Goal: Use online tool/utility: Use online tool/utility

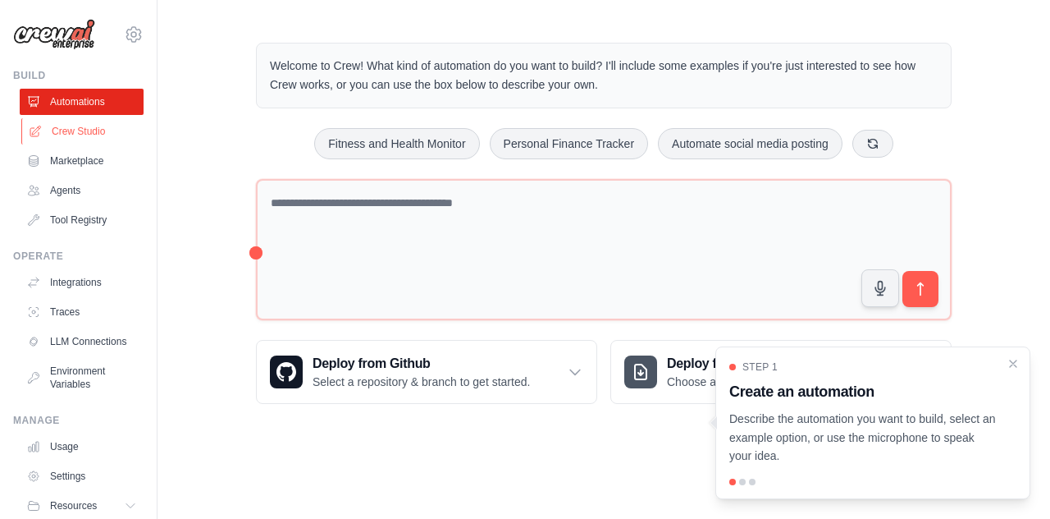
click at [87, 135] on link "Crew Studio" at bounding box center [83, 131] width 124 height 26
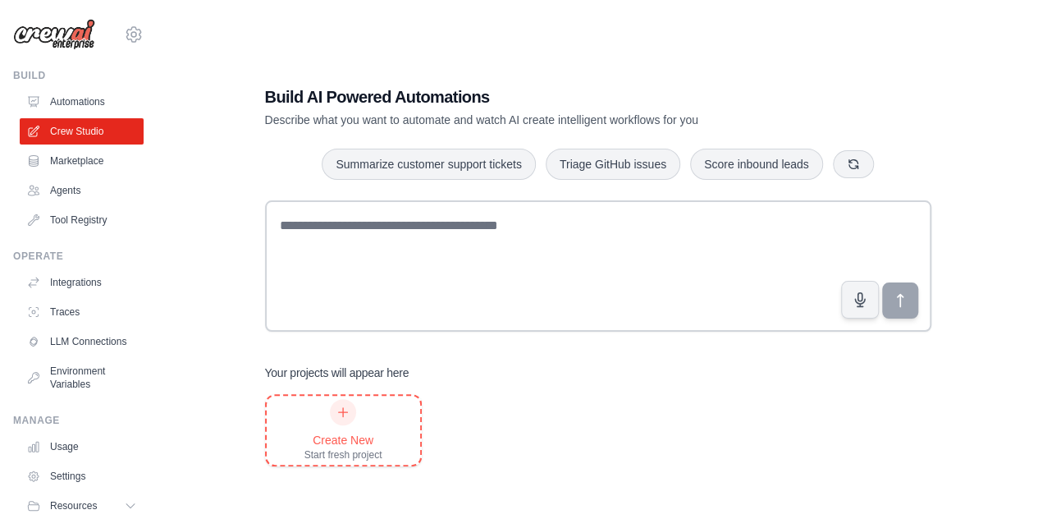
click at [388, 422] on div "Create New Start fresh project" at bounding box center [343, 429] width 153 height 69
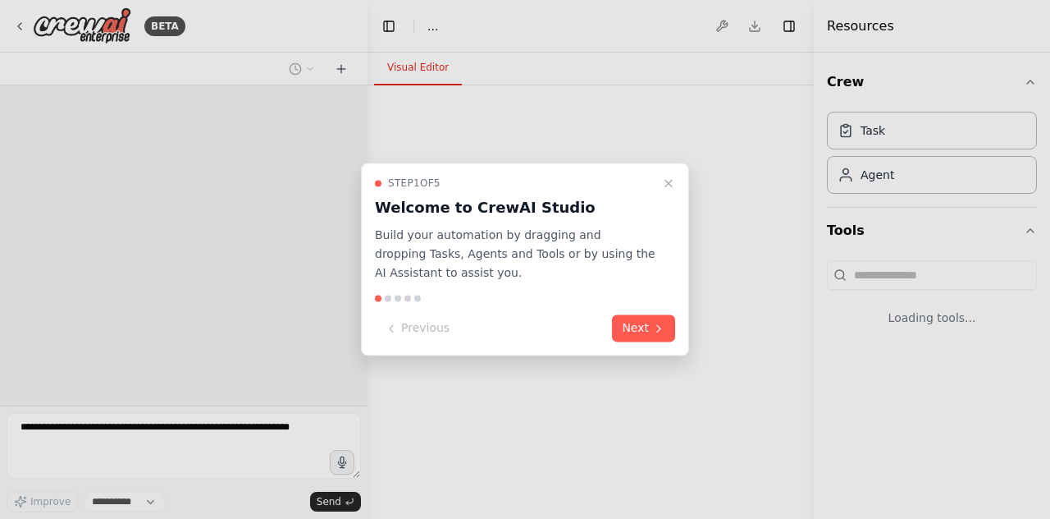
select select "****"
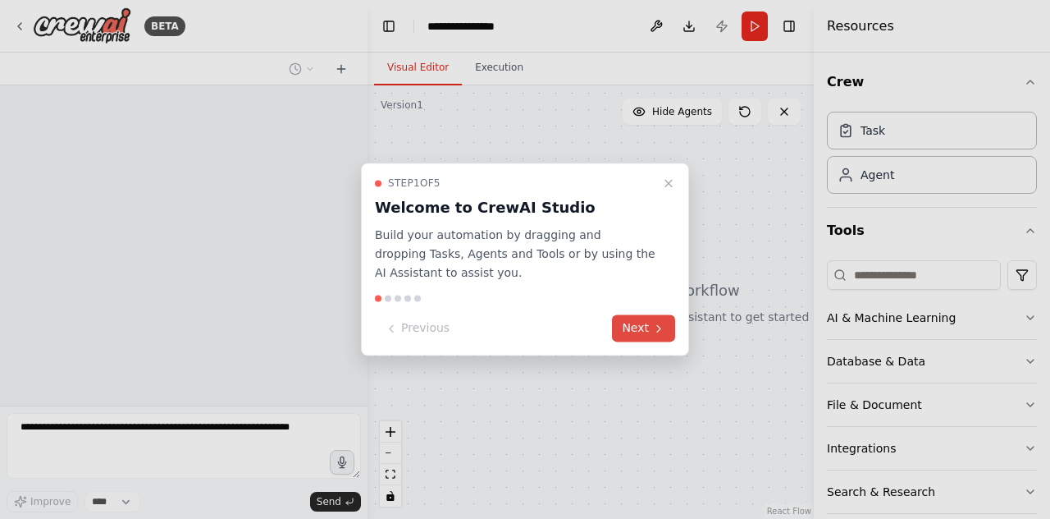
click at [638, 331] on button "Next" at bounding box center [643, 328] width 63 height 27
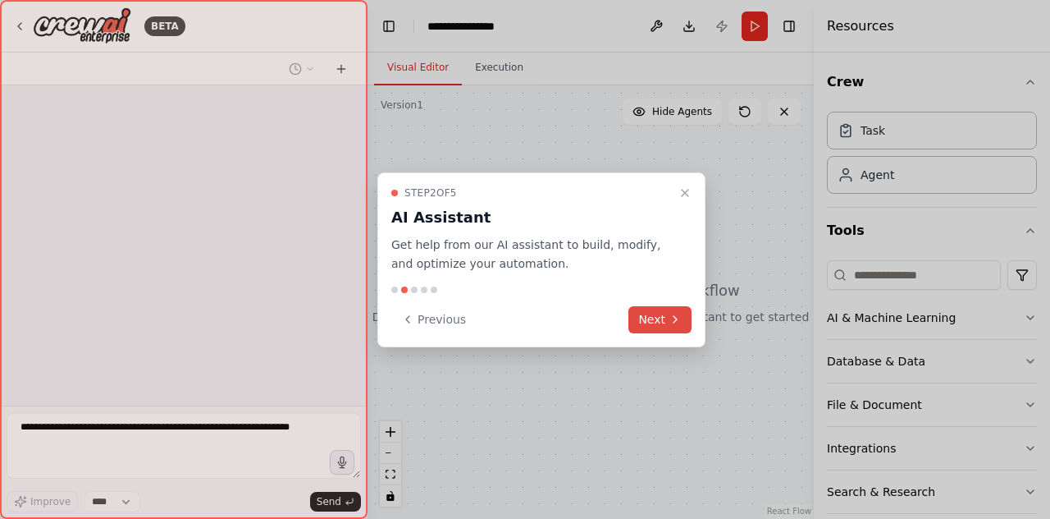
click at [638, 331] on button "Next" at bounding box center [659, 319] width 63 height 27
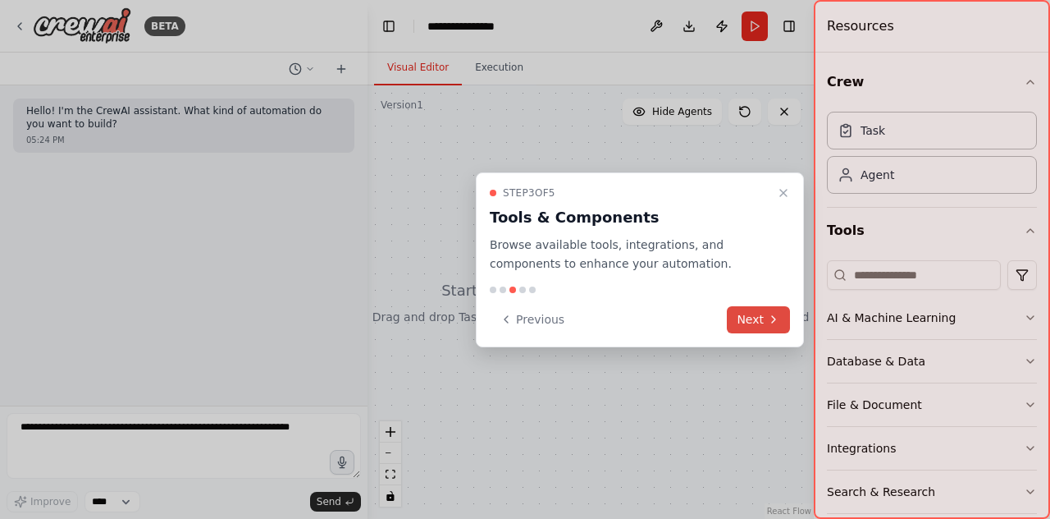
click at [752, 318] on button "Next" at bounding box center [758, 319] width 63 height 27
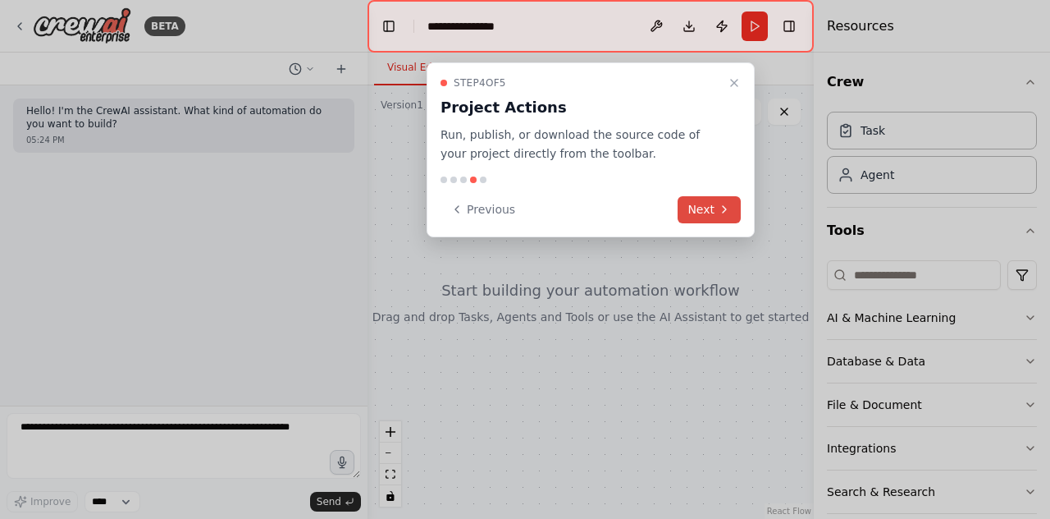
click at [719, 216] on button "Next" at bounding box center [709, 209] width 63 height 27
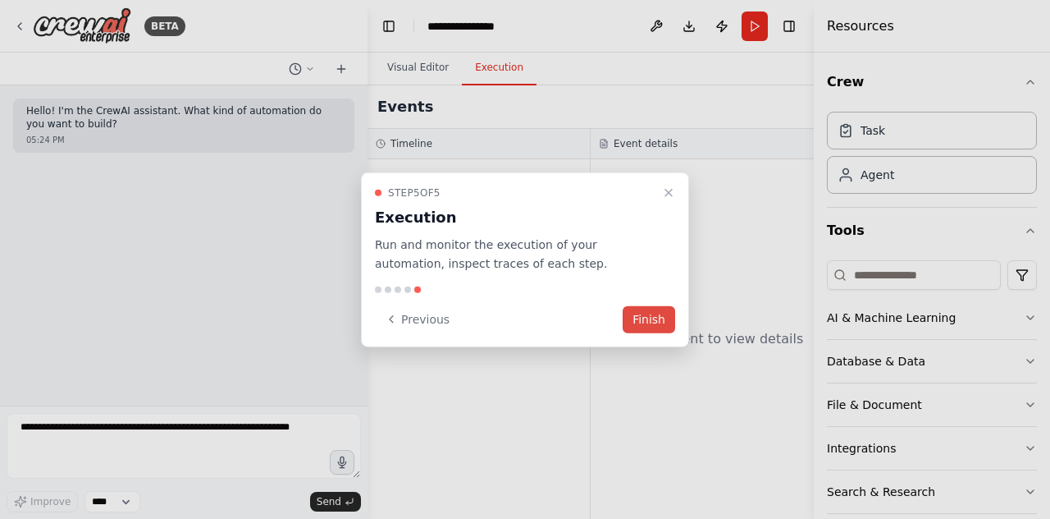
click at [656, 320] on button "Finish" at bounding box center [649, 318] width 53 height 27
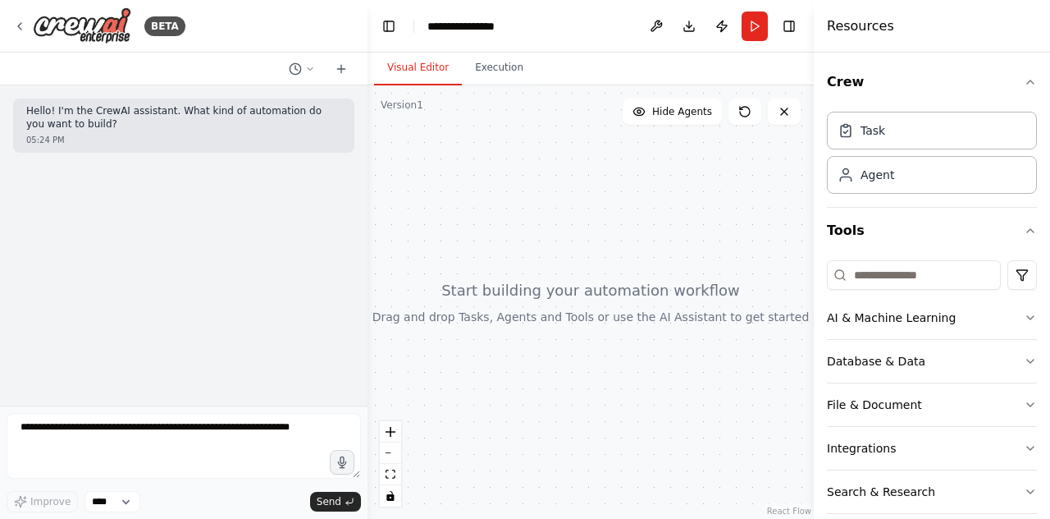
click at [528, 229] on div at bounding box center [591, 301] width 446 height 433
drag, startPoint x: 541, startPoint y: 274, endPoint x: 539, endPoint y: 179, distance: 95.2
click at [543, 186] on div at bounding box center [591, 301] width 446 height 433
click at [487, 83] on button "Execution" at bounding box center [499, 68] width 75 height 34
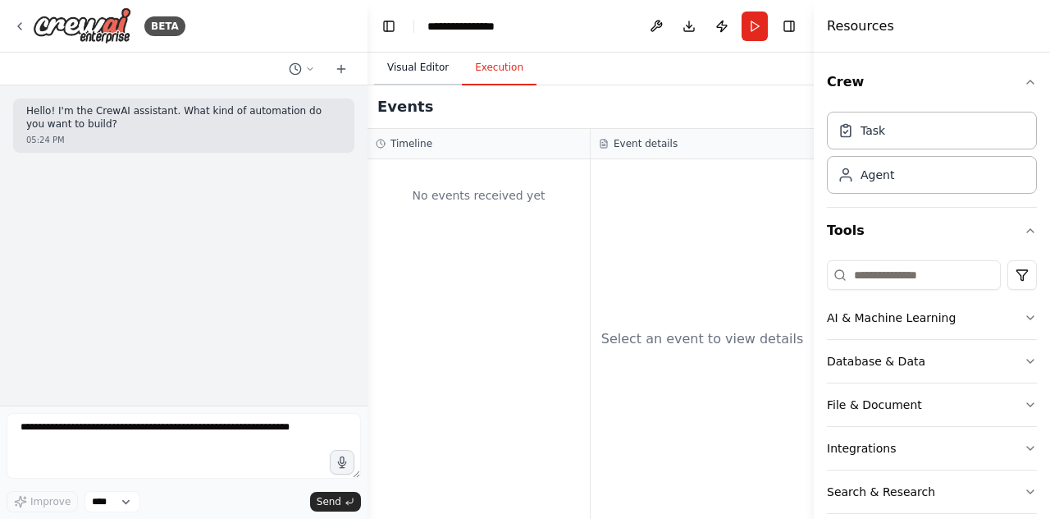
click at [395, 65] on button "Visual Editor" at bounding box center [418, 68] width 88 height 34
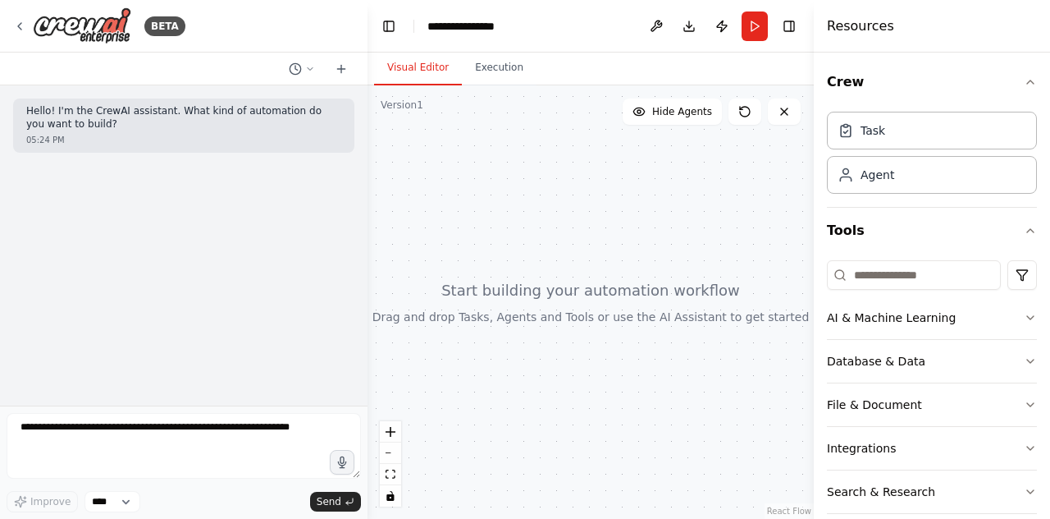
drag, startPoint x: 568, startPoint y: 209, endPoint x: 589, endPoint y: 327, distance: 119.3
click at [589, 327] on div at bounding box center [591, 301] width 446 height 433
drag, startPoint x: 569, startPoint y: 280, endPoint x: 579, endPoint y: 290, distance: 14.5
click at [582, 288] on div at bounding box center [591, 301] width 446 height 433
click at [591, 322] on div at bounding box center [591, 301] width 446 height 433
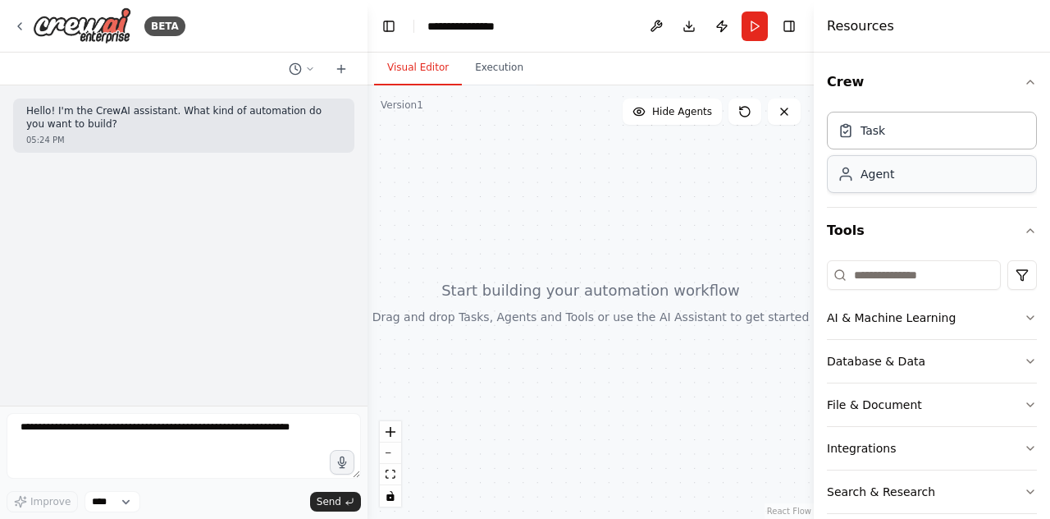
click at [884, 187] on div "Agent" at bounding box center [932, 174] width 210 height 38
click at [929, 86] on button "Crew" at bounding box center [932, 82] width 210 height 46
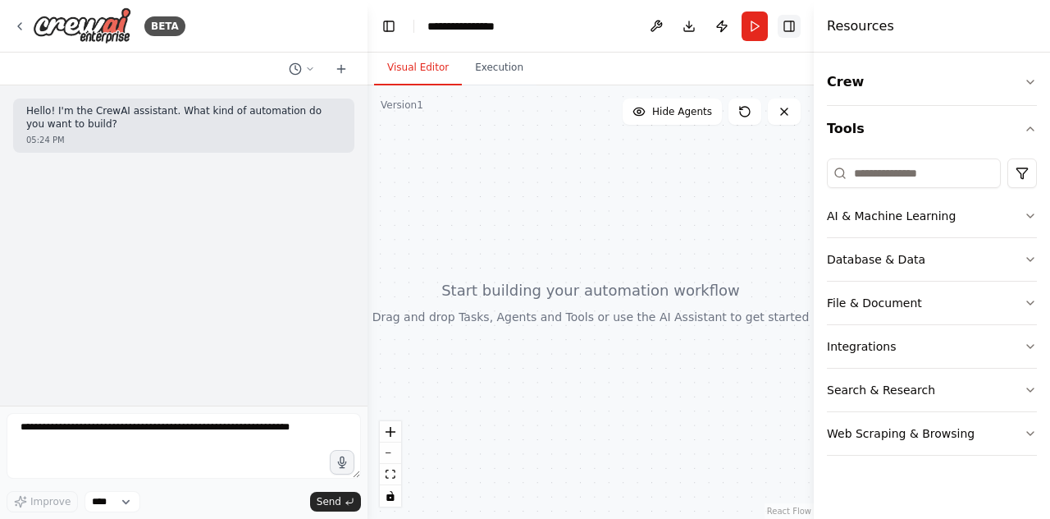
click at [789, 30] on button "Toggle Right Sidebar" at bounding box center [789, 26] width 23 height 23
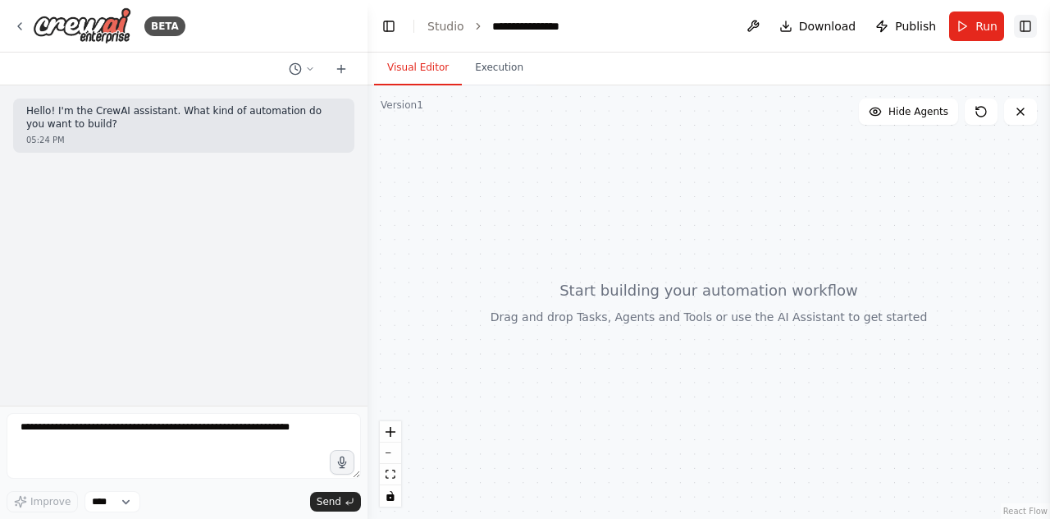
click at [1033, 30] on header "**********" at bounding box center [709, 26] width 683 height 53
click at [1031, 30] on button "Toggle Right Sidebar" at bounding box center [1025, 26] width 23 height 23
